Goal: Information Seeking & Learning: Find specific fact

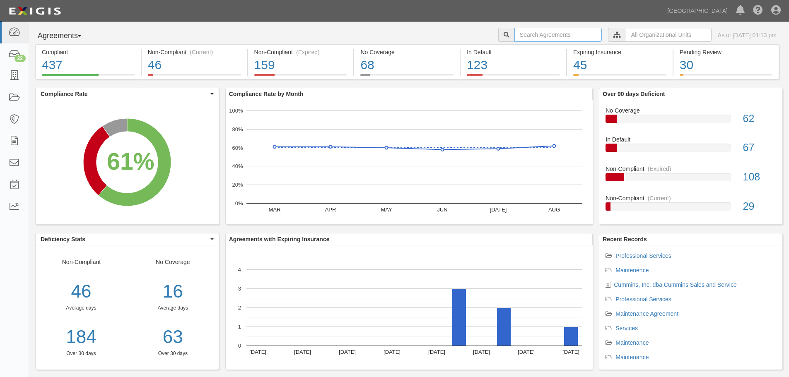
click at [556, 37] on input "text" at bounding box center [557, 35] width 87 height 14
type input "a2022-15"
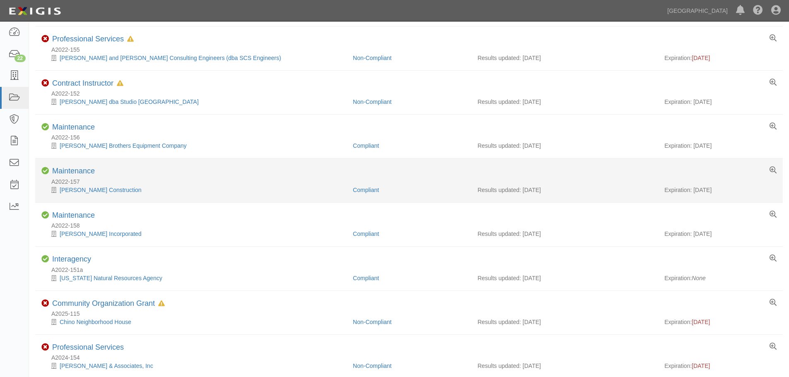
scroll to position [145, 0]
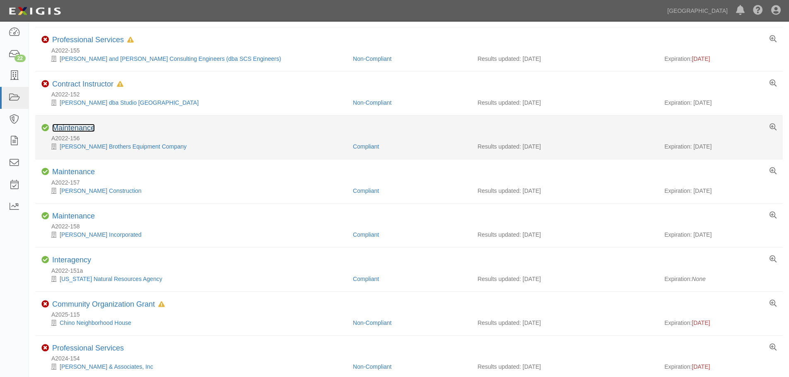
click at [85, 129] on link "Maintenance" at bounding box center [73, 128] width 43 height 8
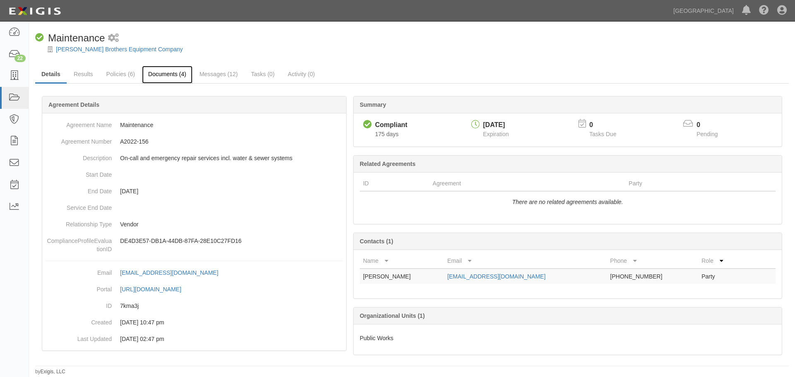
click at [159, 75] on link "Documents (4)" at bounding box center [167, 75] width 51 height 18
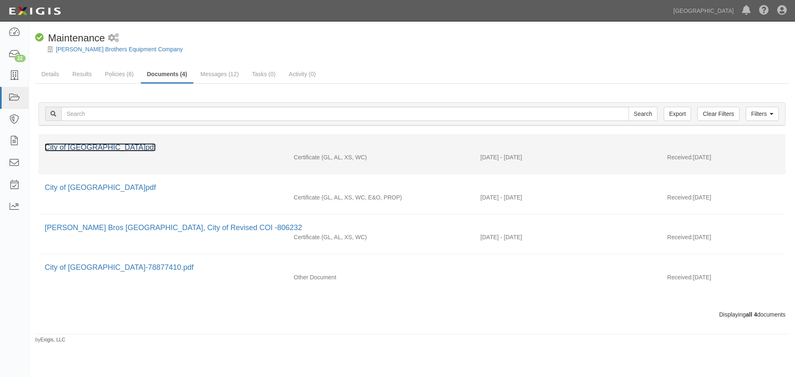
click at [115, 151] on link "City of Chino Hills__id_84353688.pdf" at bounding box center [100, 147] width 111 height 8
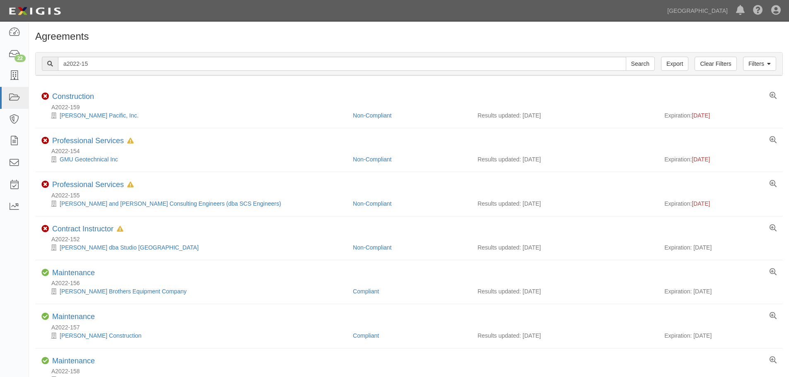
scroll to position [145, 0]
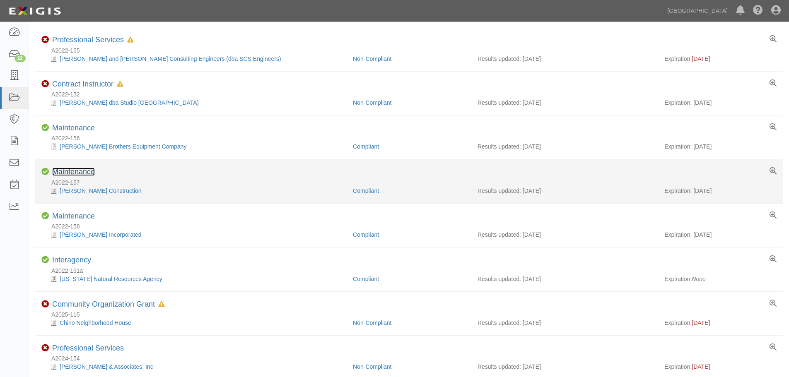
click at [81, 168] on link "Maintenance" at bounding box center [73, 172] width 43 height 8
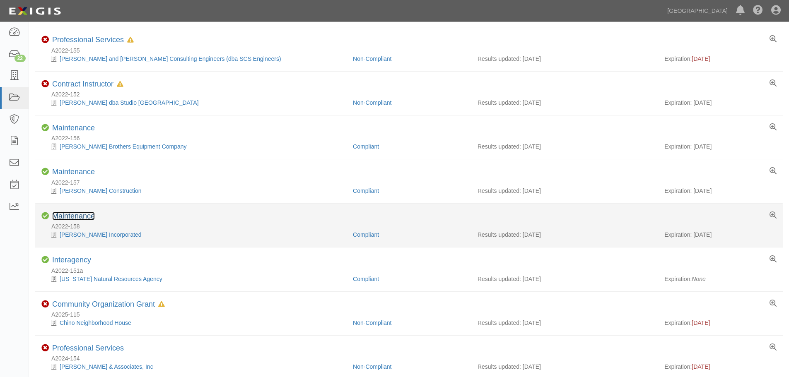
click at [84, 216] on link "Maintenance" at bounding box center [73, 216] width 43 height 8
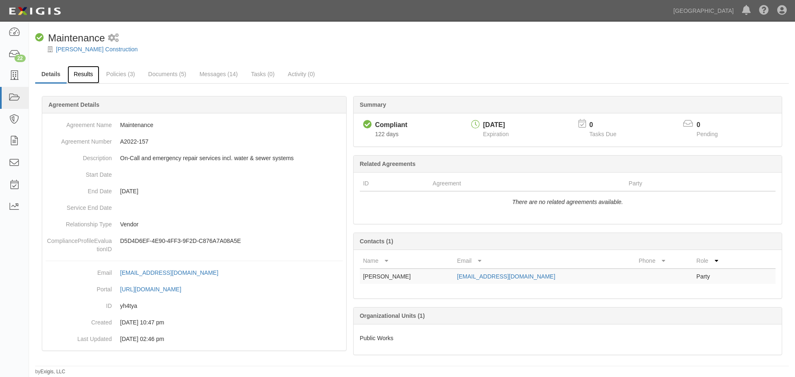
click at [89, 72] on link "Results" at bounding box center [83, 75] width 32 height 18
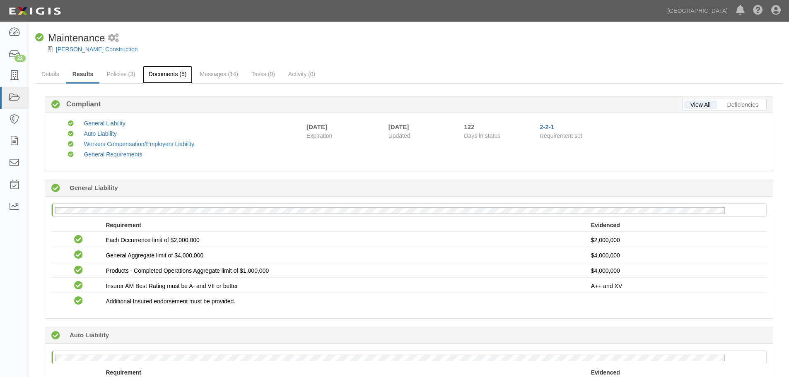
click at [166, 69] on link "Documents (5)" at bounding box center [167, 75] width 51 height 18
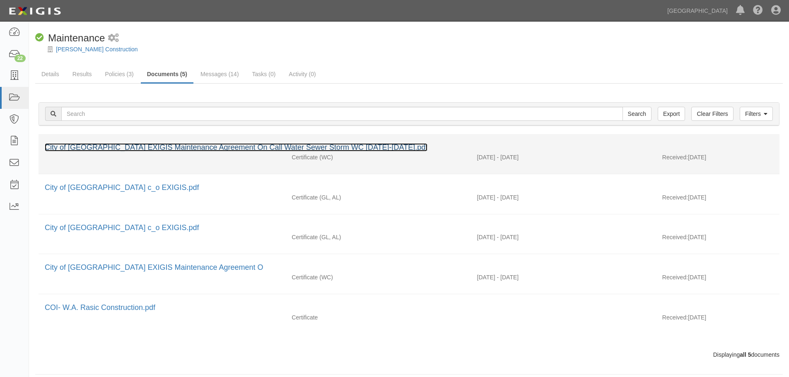
click at [128, 146] on link "City of [GEOGRAPHIC_DATA] EXIGIS Maintenance Agreement On Call Water Sewer Stor…" at bounding box center [236, 147] width 383 height 8
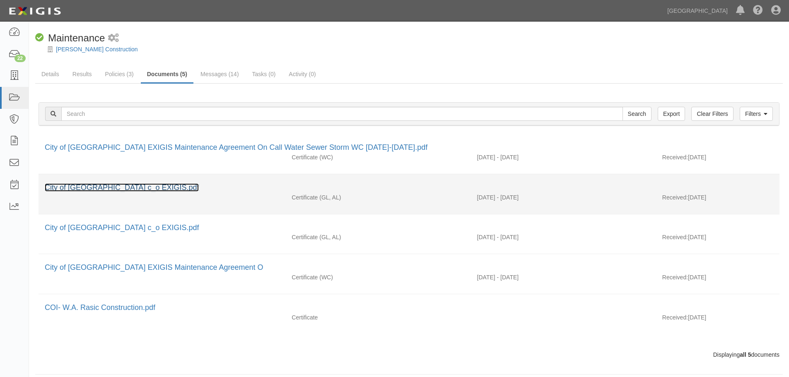
click at [95, 186] on link "City of Chino Hills c_o EXIGIS.pdf" at bounding box center [122, 187] width 154 height 8
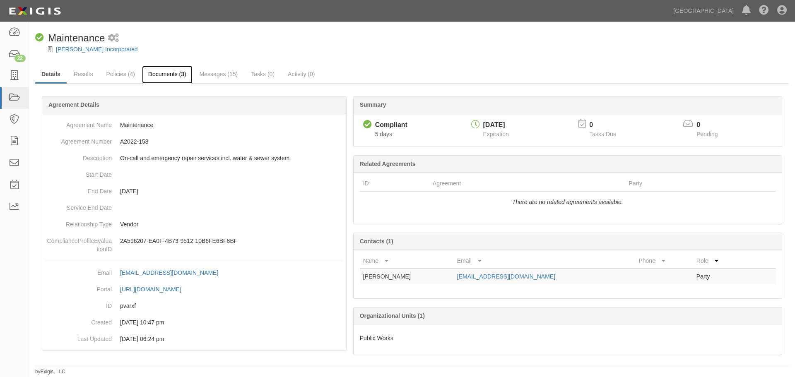
click at [169, 77] on link "Documents (3)" at bounding box center [167, 75] width 51 height 18
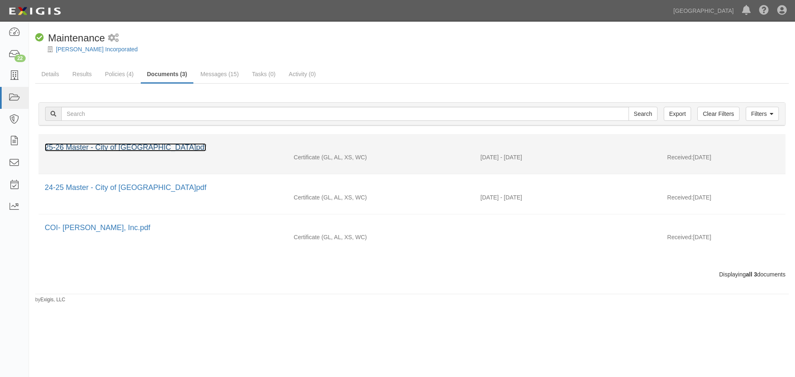
click at [145, 145] on link "25-26 Master - City of [GEOGRAPHIC_DATA]pdf" at bounding box center [125, 147] width 161 height 8
